Goal: Download file/media: Download file/media

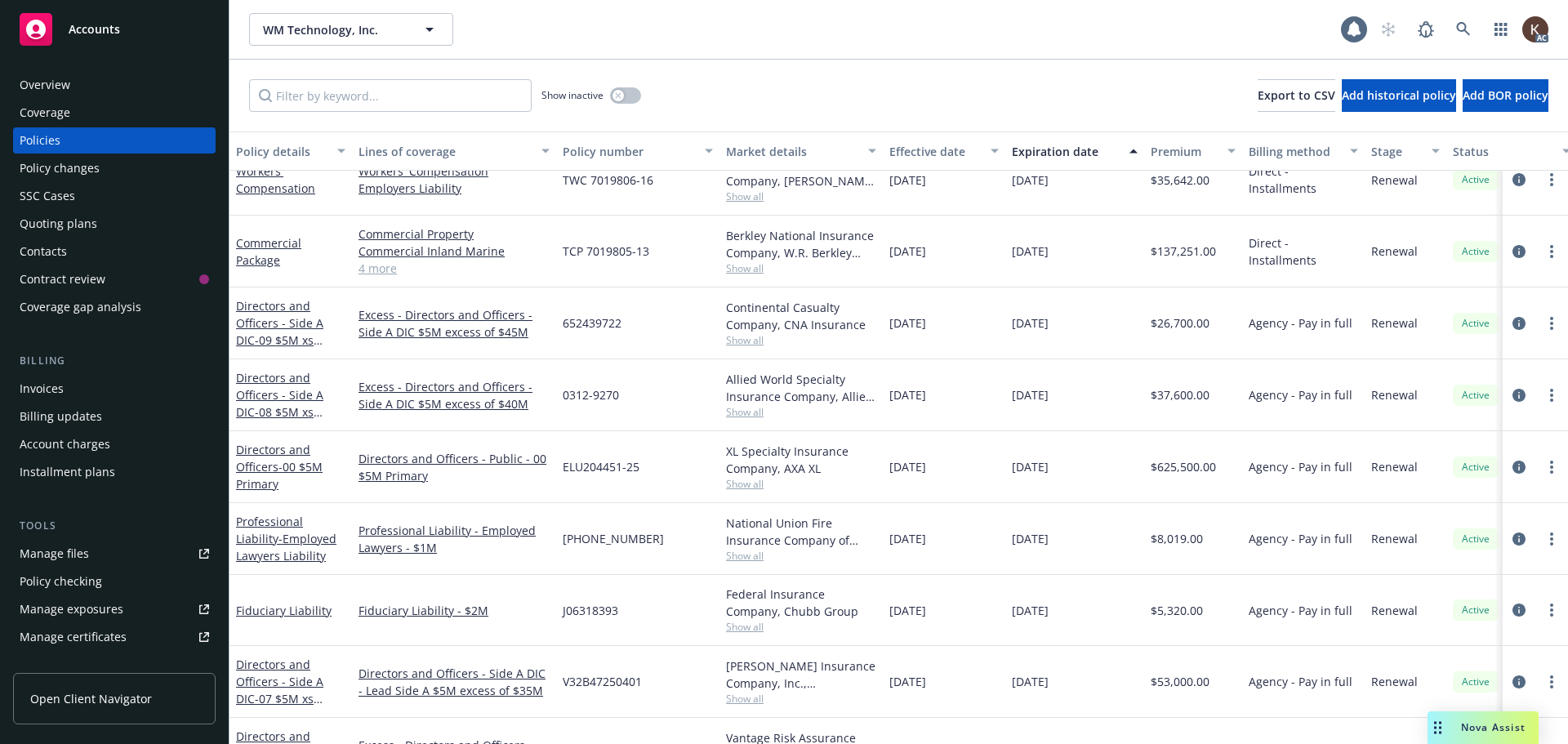
scroll to position [196, 0]
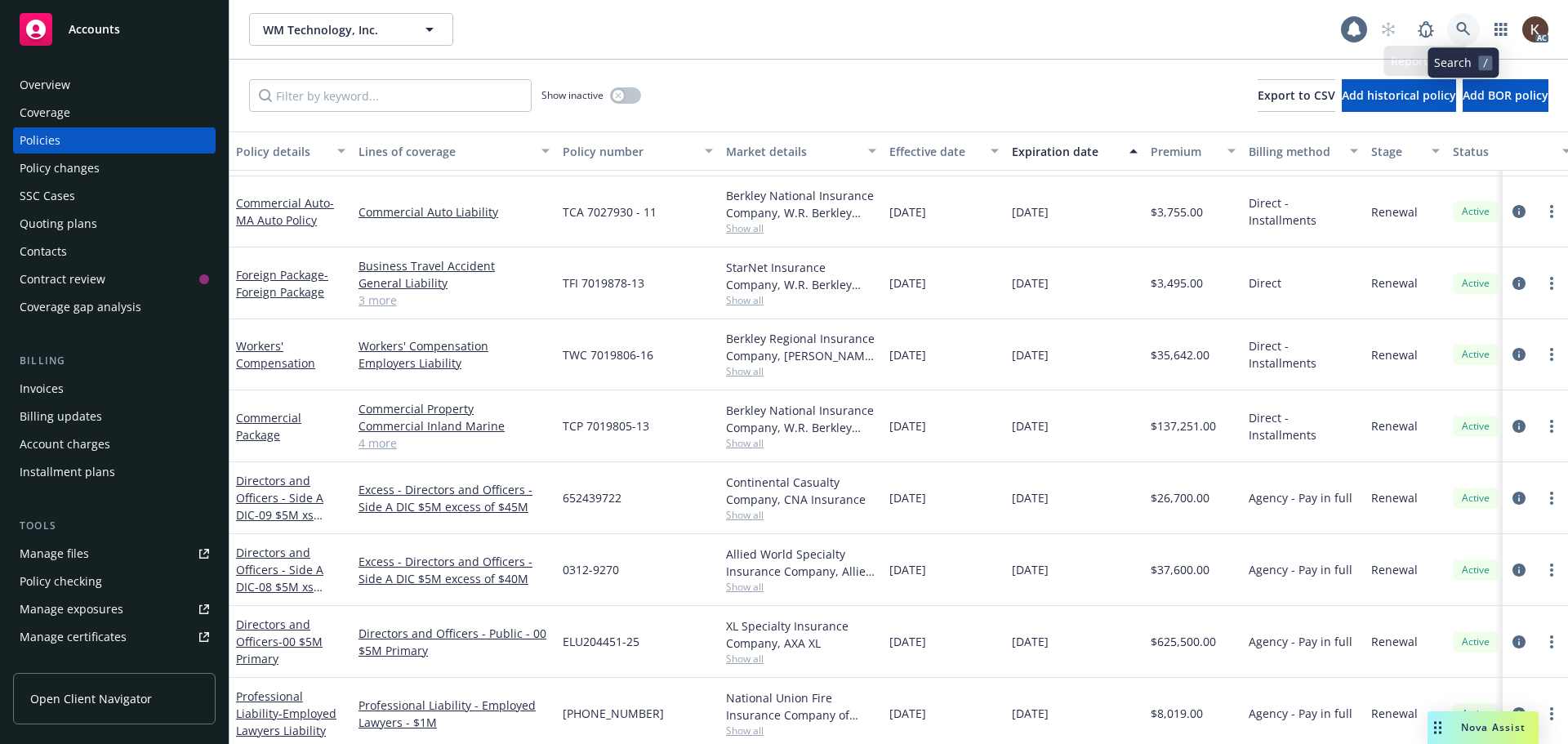
click at [1465, 34] on icon at bounding box center [1463, 29] width 15 height 15
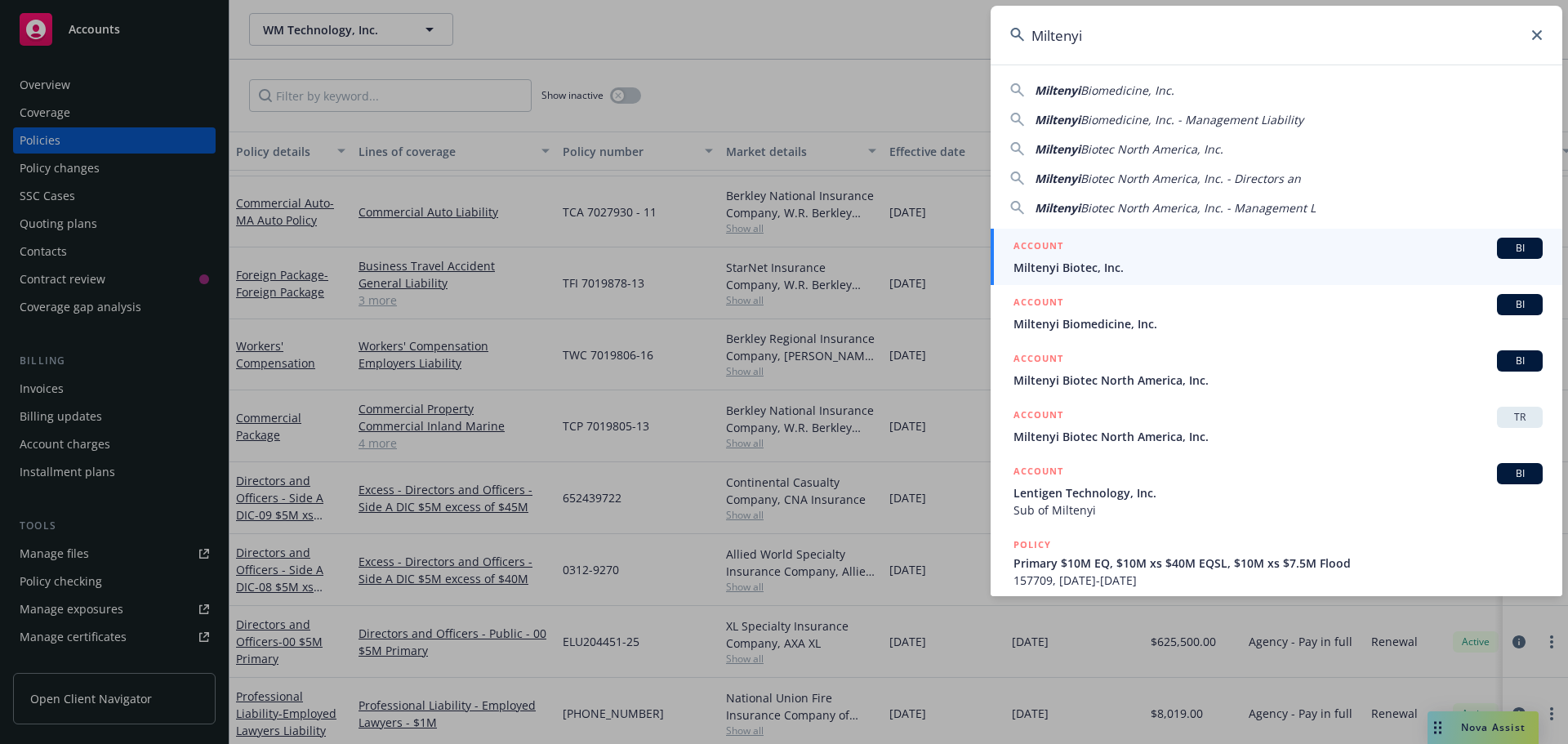
type input "Miltenyi"
click at [1171, 262] on span "Miltenyi Biotec, Inc." at bounding box center [1278, 268] width 530 height 18
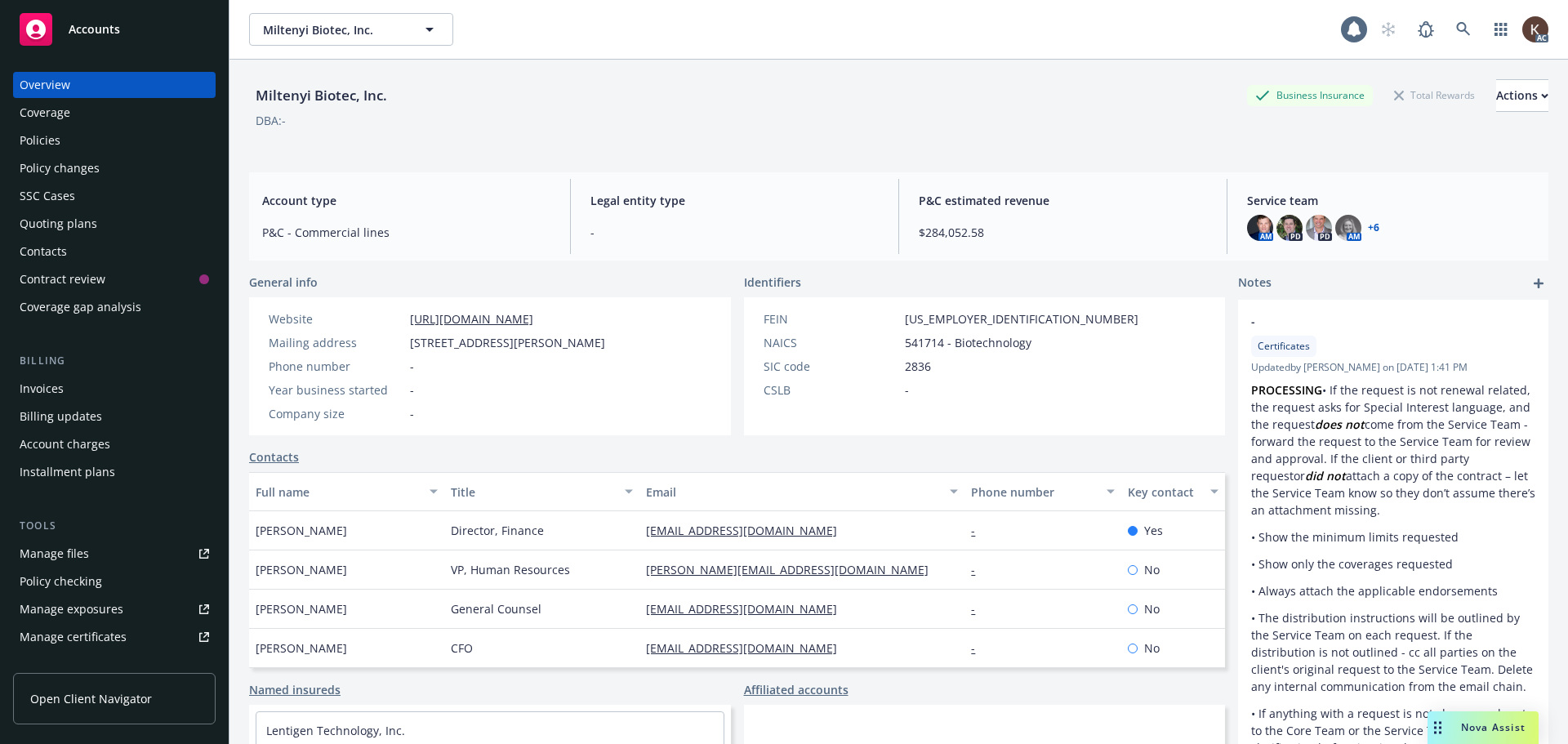
click at [154, 145] on div "Policies" at bounding box center [114, 141] width 189 height 26
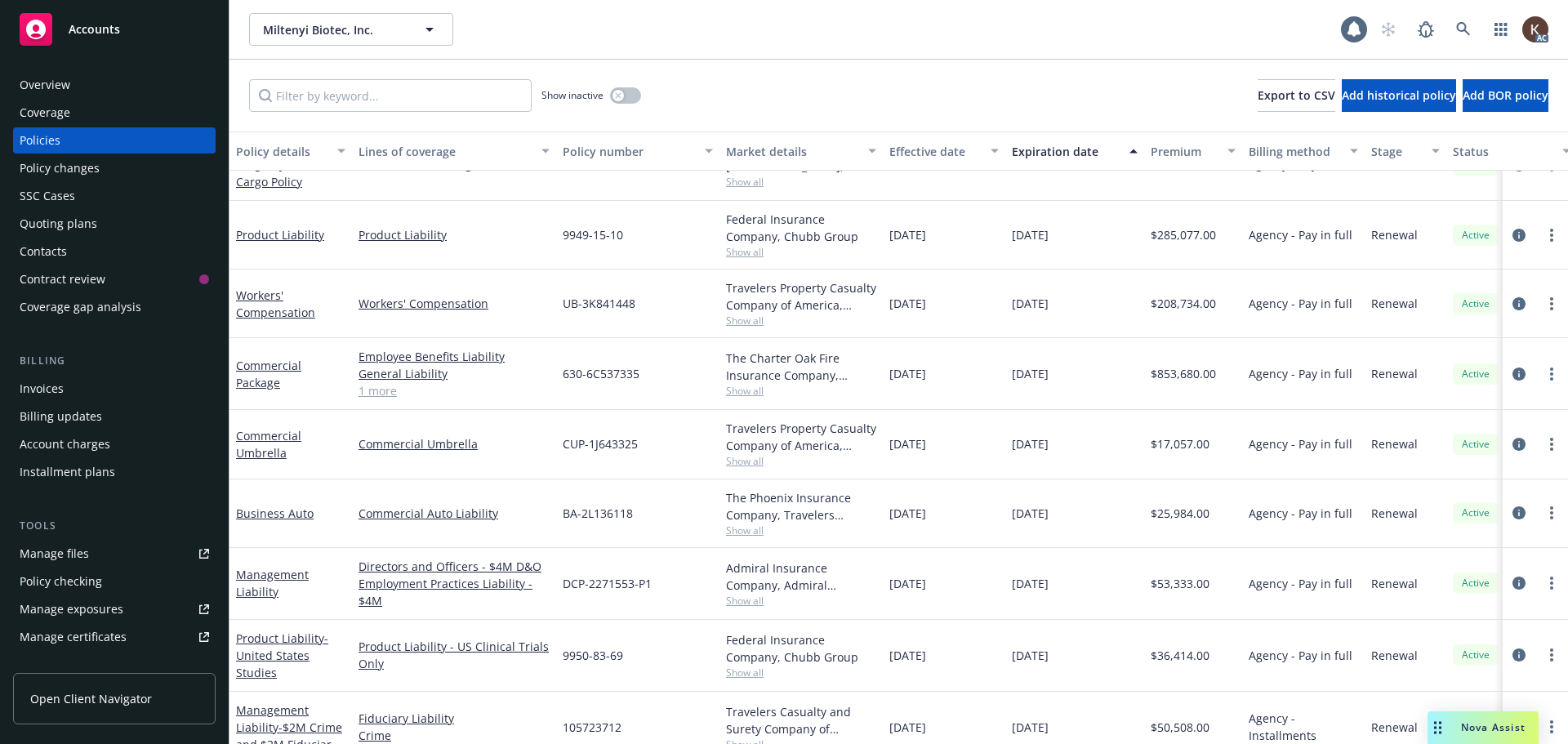
scroll to position [334, 0]
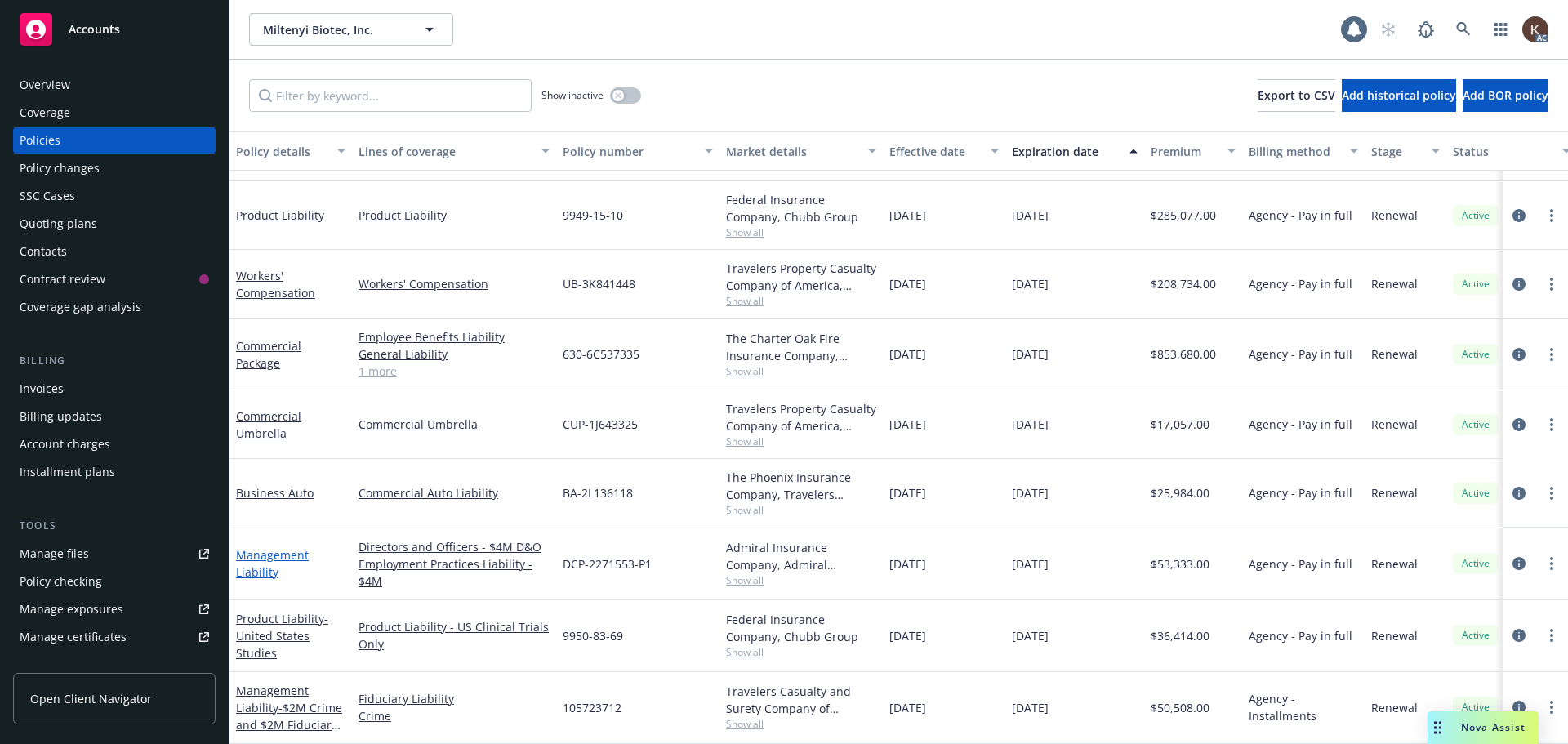
click at [259, 558] on link "Management Liability" at bounding box center [272, 563] width 73 height 32
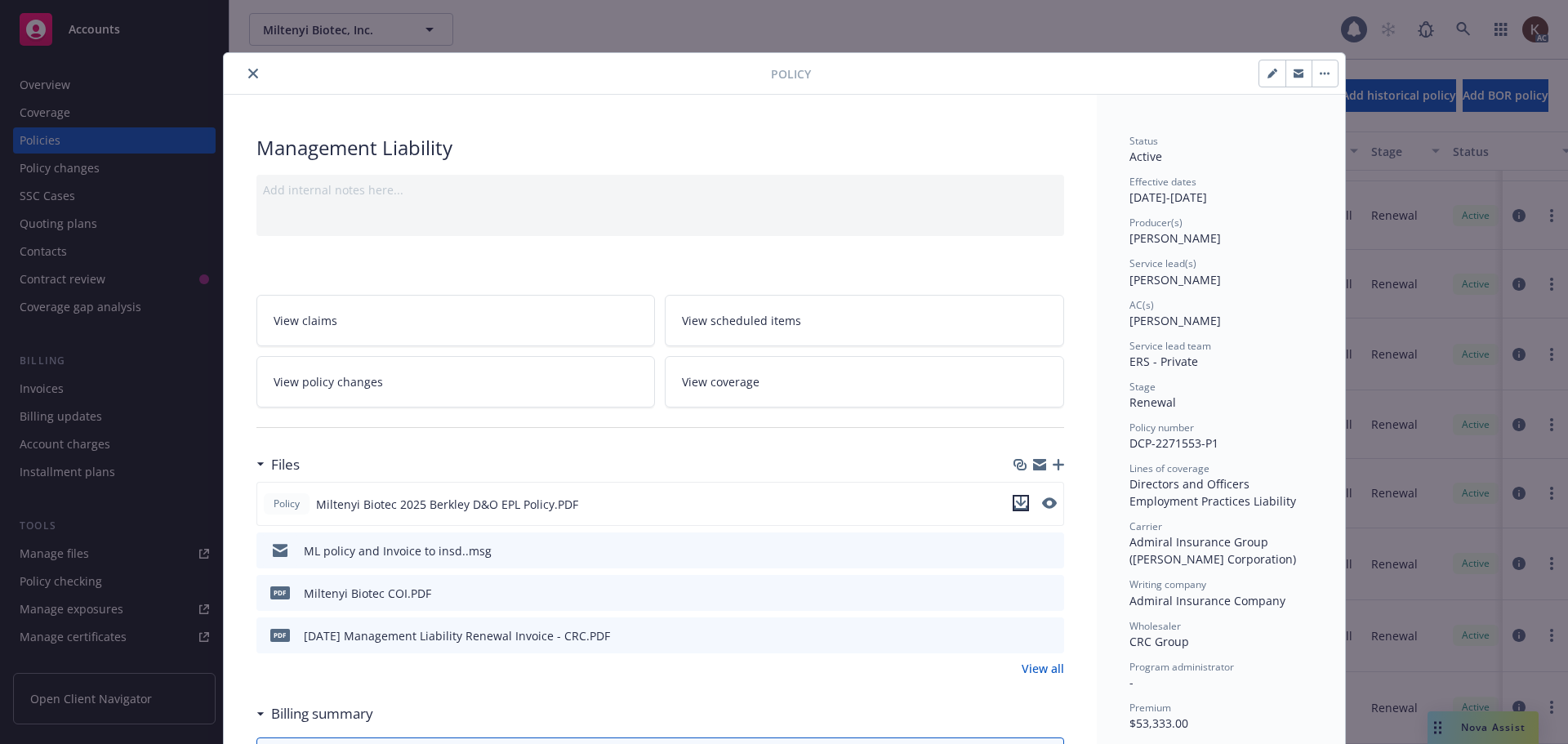
click at [1015, 506] on icon "download file" at bounding box center [1021, 502] width 13 height 13
click at [1505, 712] on div "Policy Management Liability Add internal notes here... View claims View schedul…" at bounding box center [784, 372] width 1568 height 744
click at [1505, 733] on div "Policy Management Liability Add internal notes here... View claims View schedul…" at bounding box center [784, 372] width 1568 height 744
click at [249, 77] on icon "close" at bounding box center [253, 73] width 10 height 10
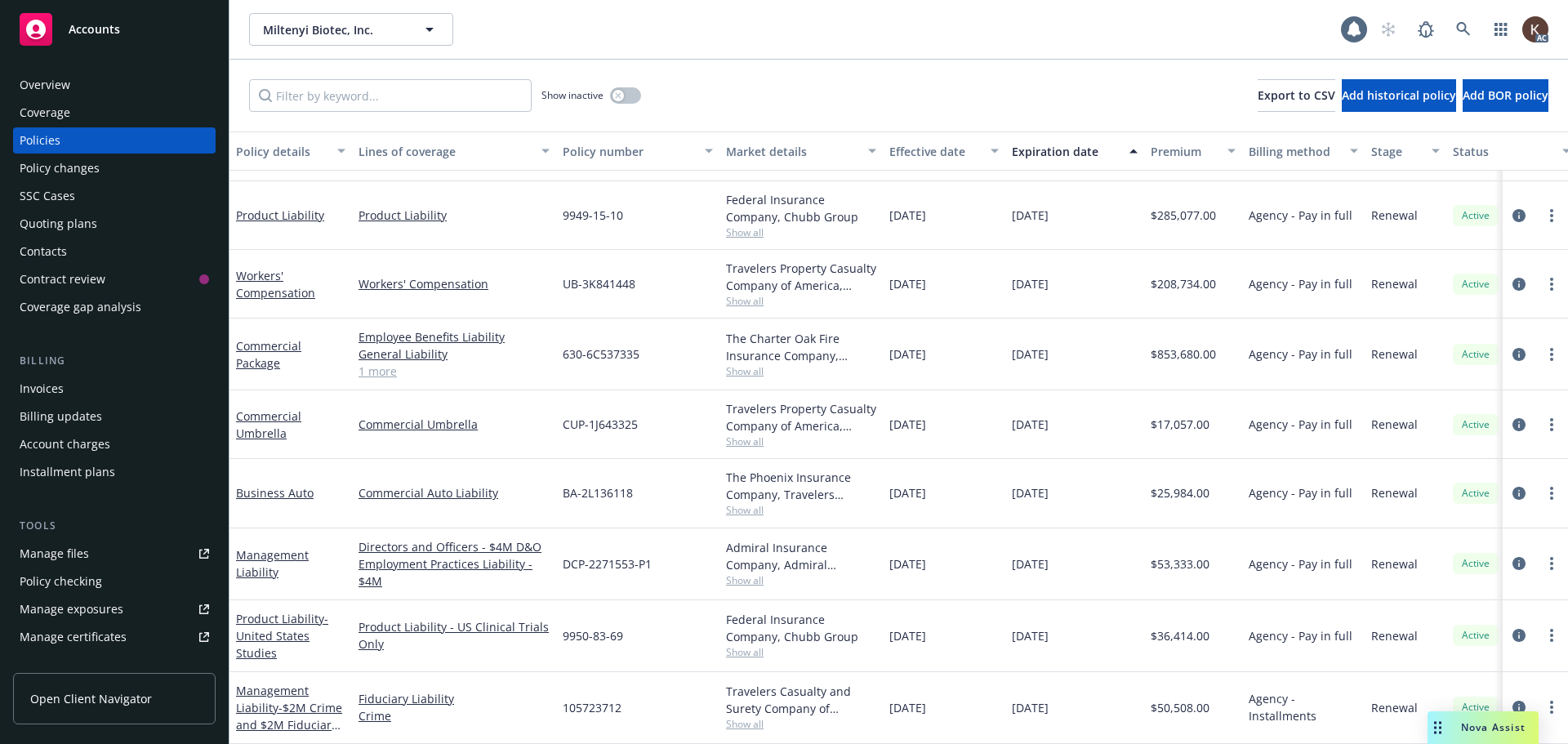
click at [1474, 732] on span "Nova Assist" at bounding box center [1494, 727] width 65 height 14
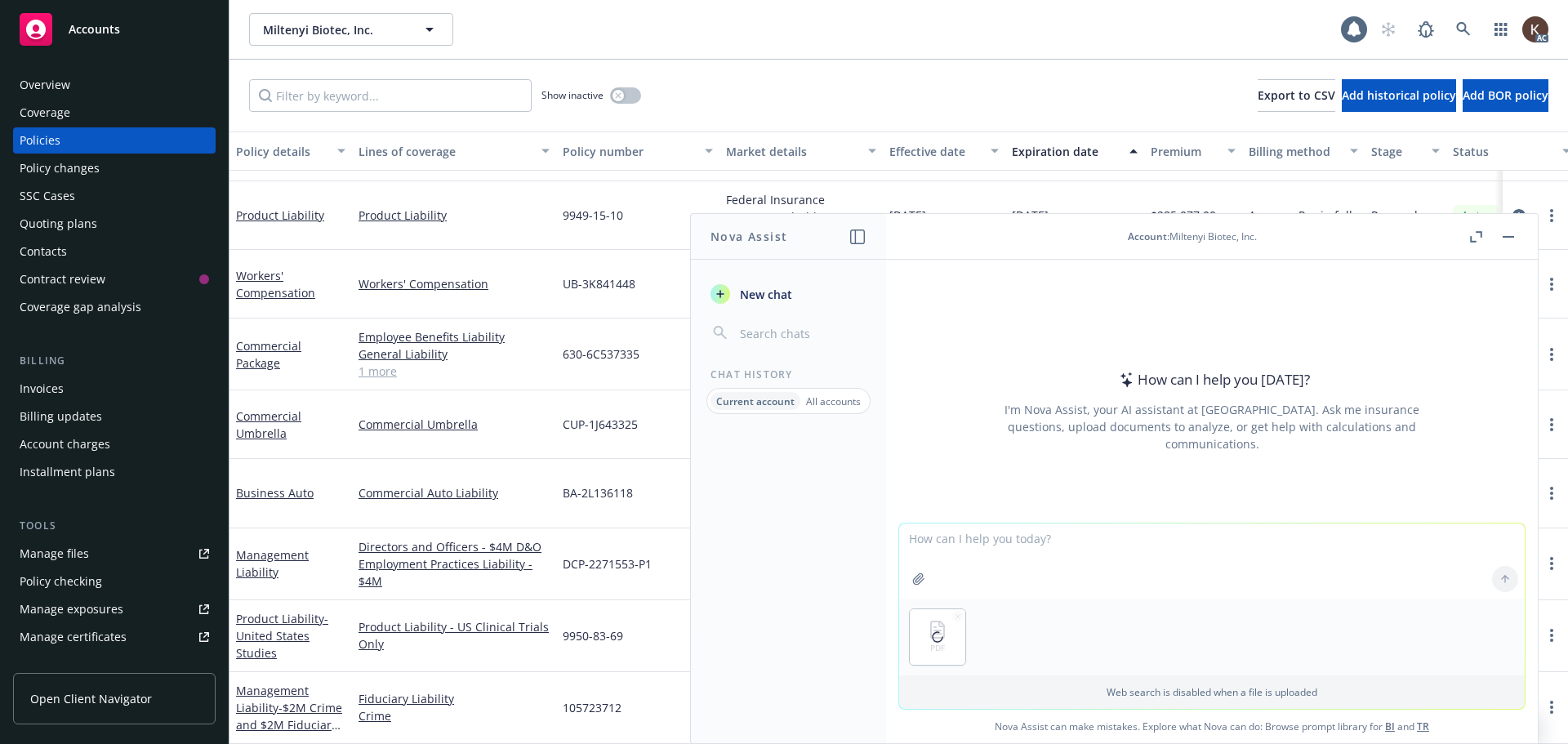
drag, startPoint x: 1003, startPoint y: 544, endPoint x: 1045, endPoint y: 538, distance: 42.4
click at [1003, 544] on textarea at bounding box center [1212, 561] width 626 height 75
type textarea "What's the retention under the EPL section of this policy?"
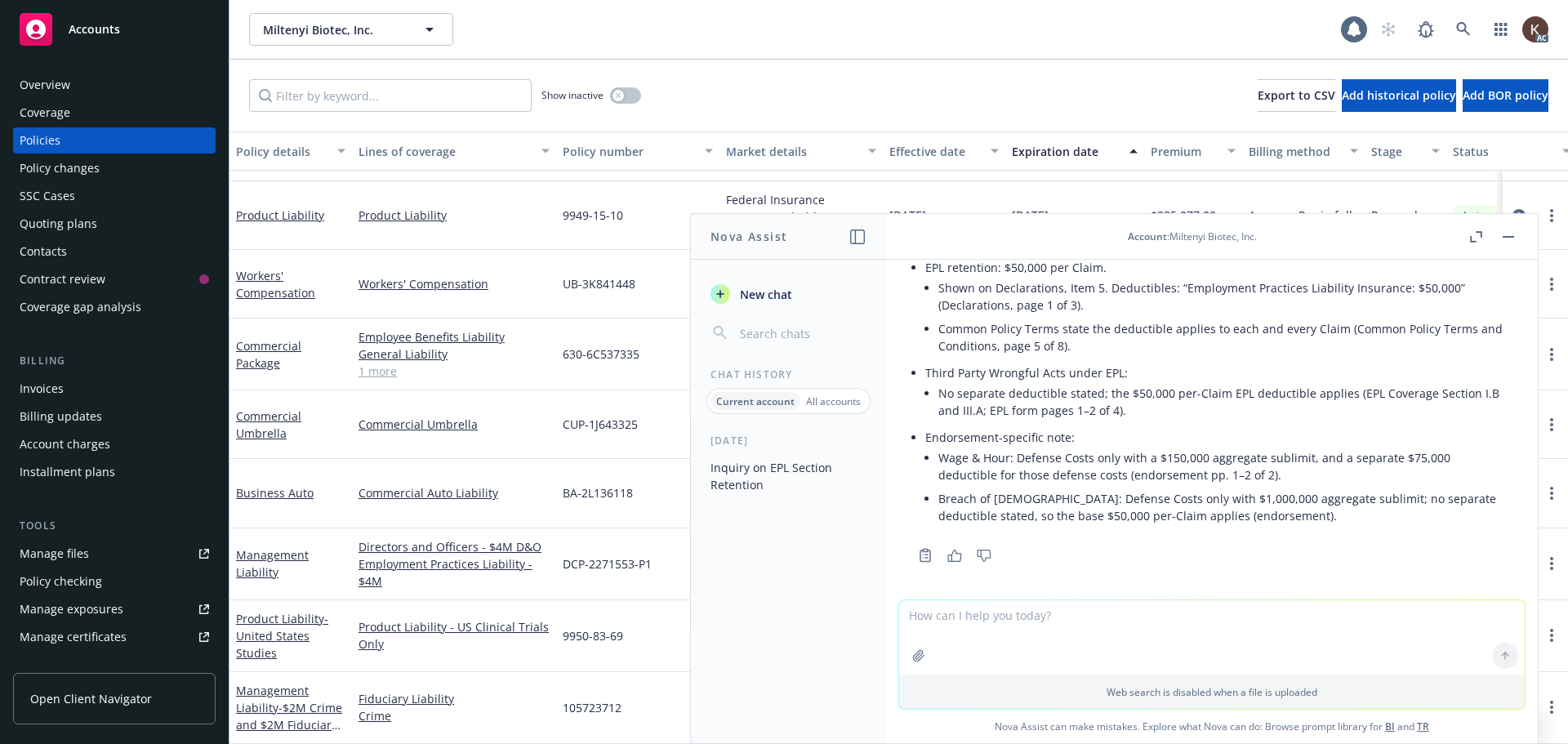
scroll to position [128, 0]
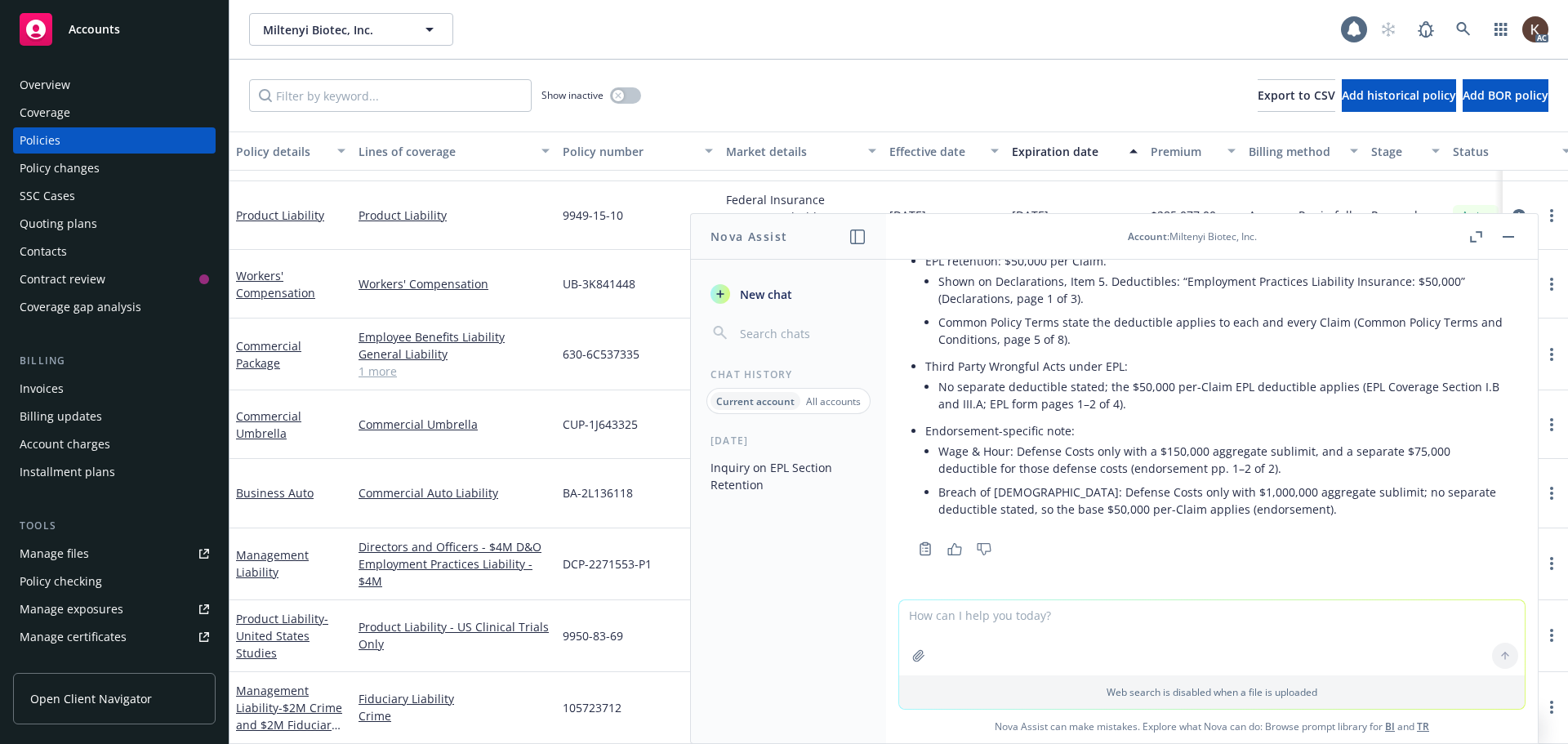
click at [1510, 230] on button "button" at bounding box center [1508, 236] width 19 height 19
